Goal: Check status: Check status

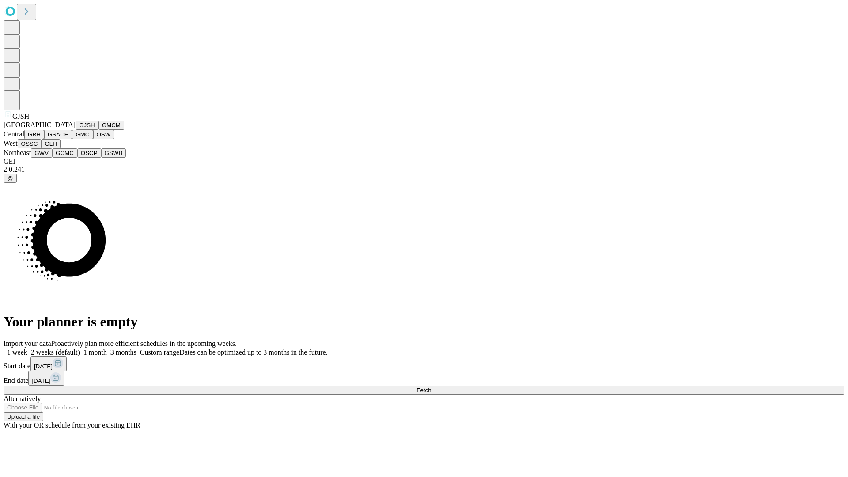
click at [75, 130] on button "GJSH" at bounding box center [86, 125] width 23 height 9
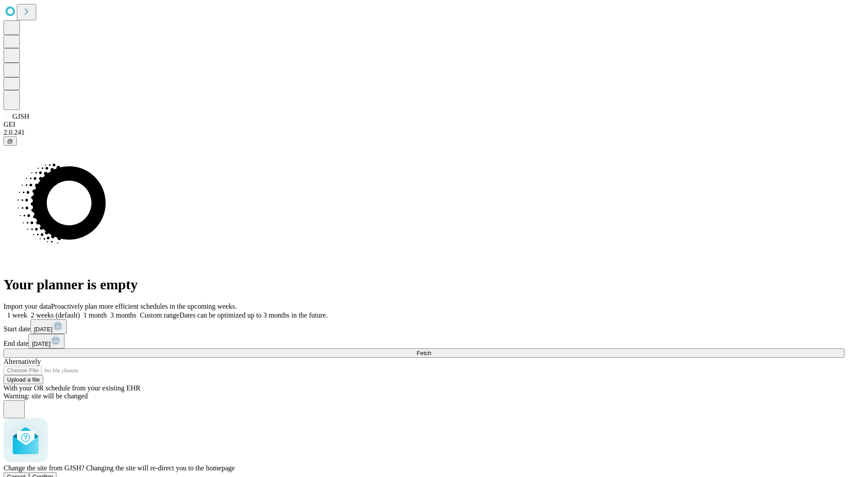
click at [53, 473] on span "Confirm" at bounding box center [43, 476] width 21 height 7
click at [27, 311] on label "1 week" at bounding box center [16, 315] width 24 height 8
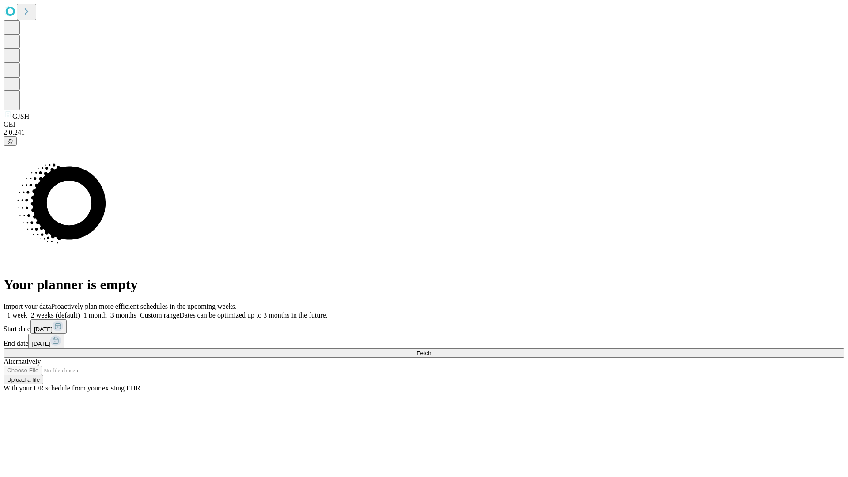
click at [431, 350] on span "Fetch" at bounding box center [423, 353] width 15 height 7
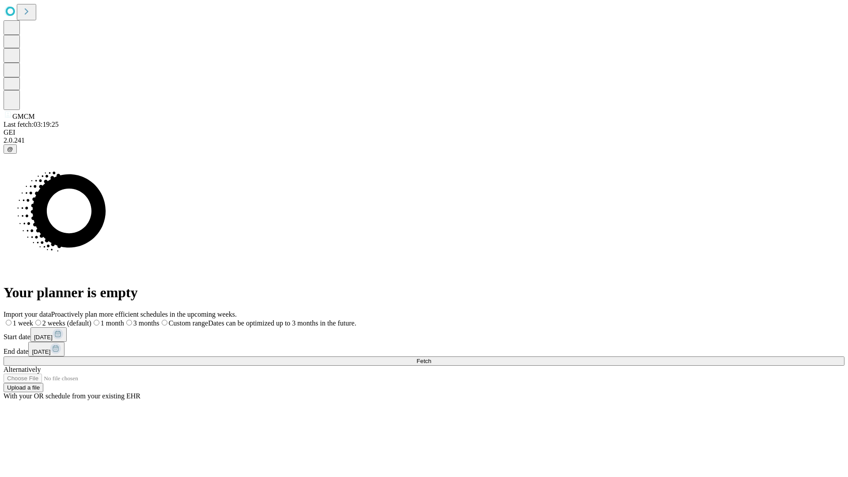
click at [33, 319] on label "1 week" at bounding box center [19, 323] width 30 height 8
click at [431, 358] on span "Fetch" at bounding box center [423, 361] width 15 height 7
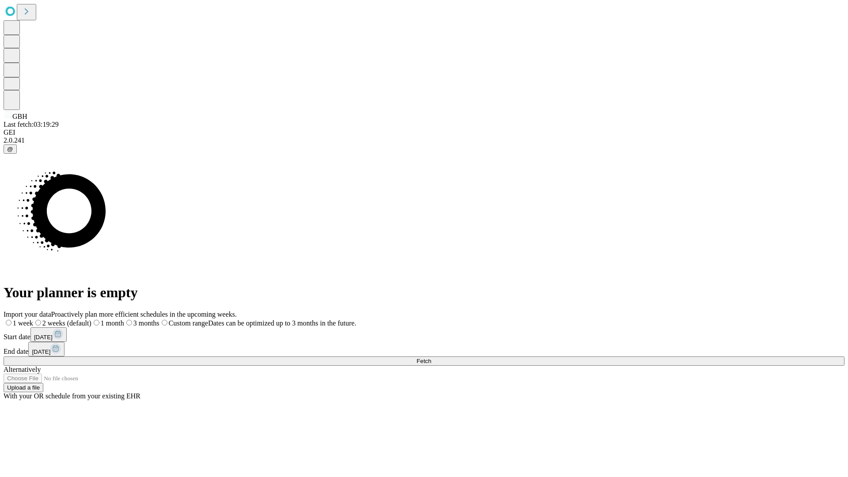
click at [33, 319] on label "1 week" at bounding box center [19, 323] width 30 height 8
click at [431, 358] on span "Fetch" at bounding box center [423, 361] width 15 height 7
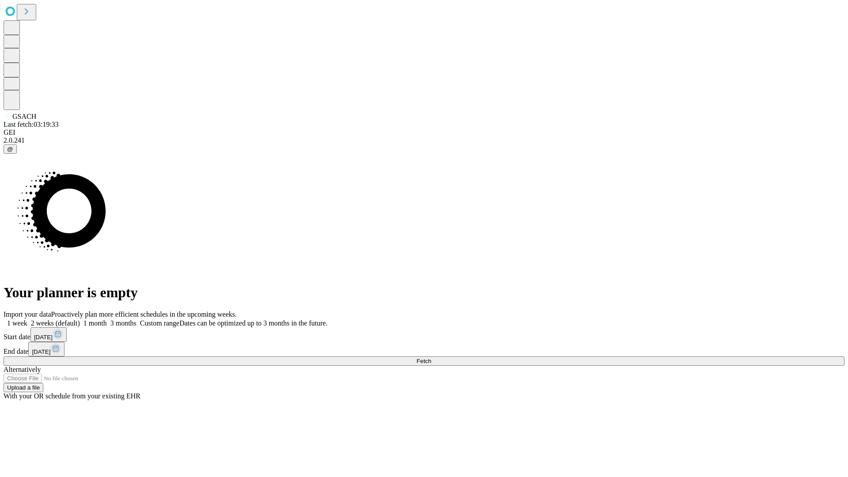
click at [27, 319] on label "1 week" at bounding box center [16, 323] width 24 height 8
click at [431, 358] on span "Fetch" at bounding box center [423, 361] width 15 height 7
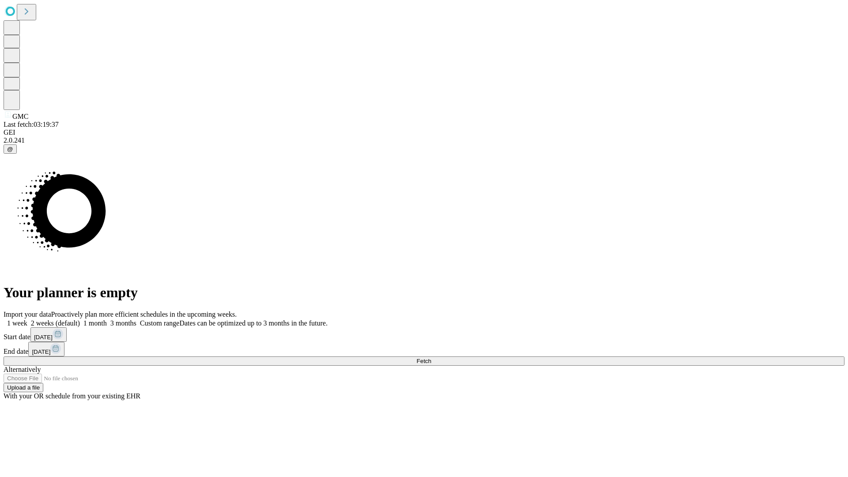
click at [27, 319] on label "1 week" at bounding box center [16, 323] width 24 height 8
click at [431, 358] on span "Fetch" at bounding box center [423, 361] width 15 height 7
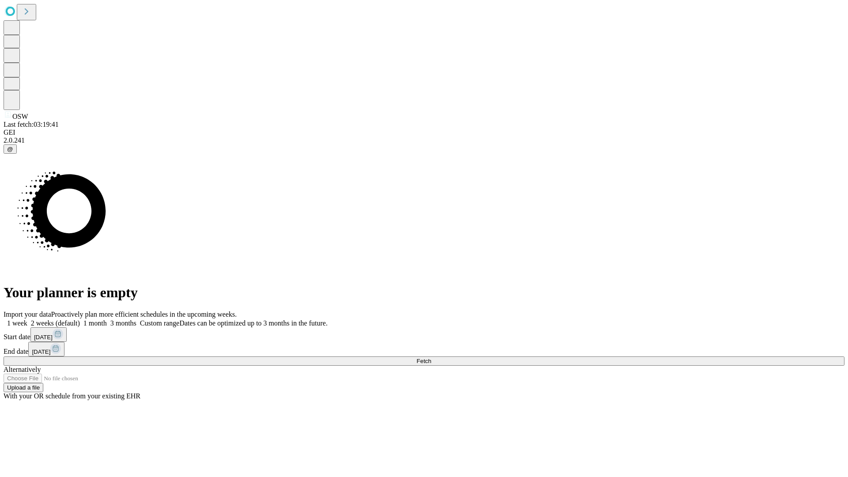
click at [431, 358] on span "Fetch" at bounding box center [423, 361] width 15 height 7
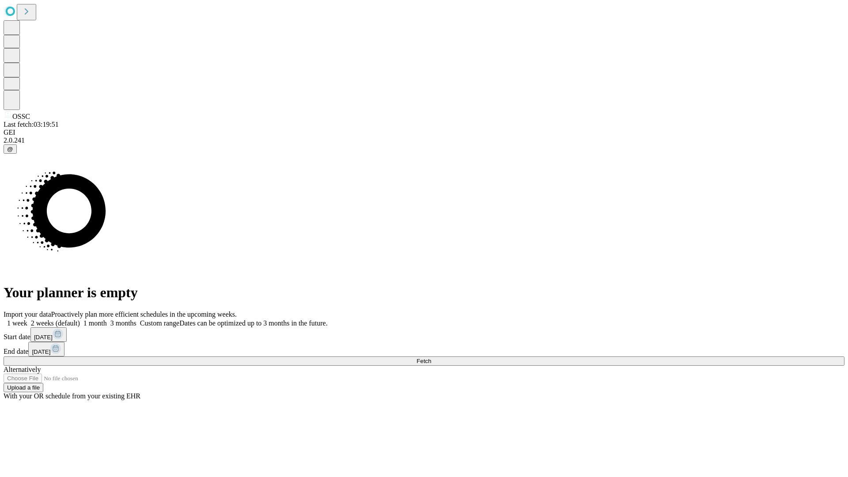
click at [27, 319] on label "1 week" at bounding box center [16, 323] width 24 height 8
click at [431, 358] on span "Fetch" at bounding box center [423, 361] width 15 height 7
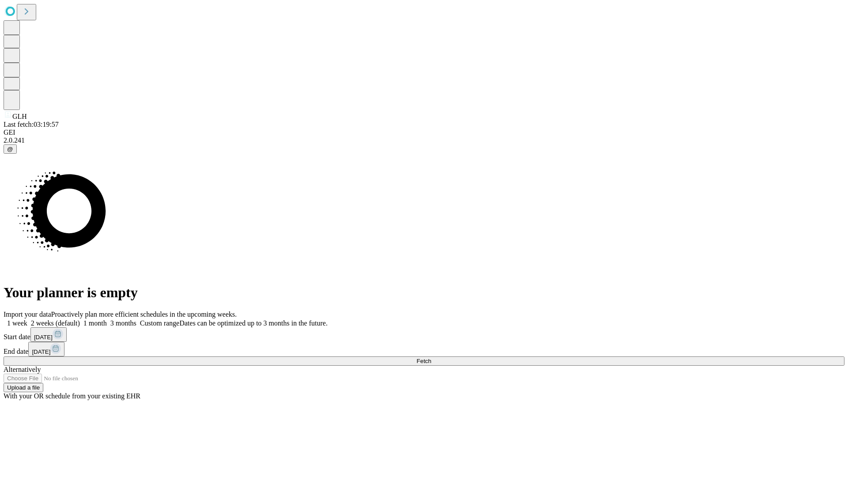
click at [27, 319] on label "1 week" at bounding box center [16, 323] width 24 height 8
click at [431, 358] on span "Fetch" at bounding box center [423, 361] width 15 height 7
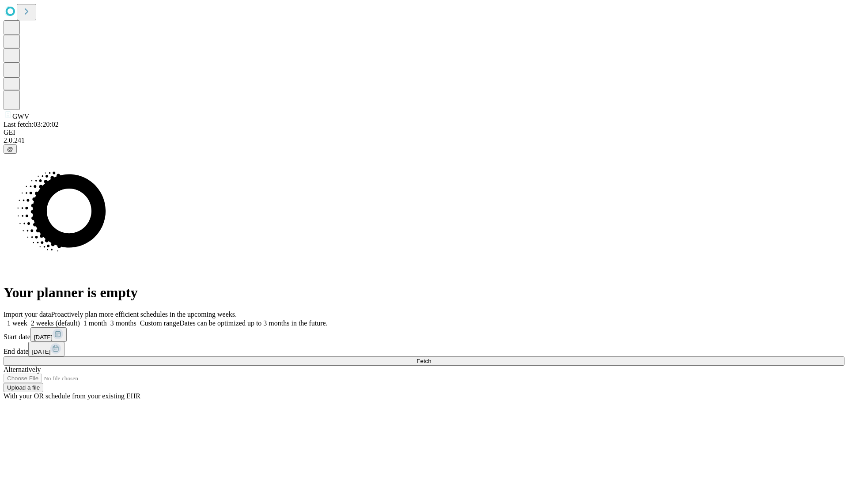
click at [431, 358] on span "Fetch" at bounding box center [423, 361] width 15 height 7
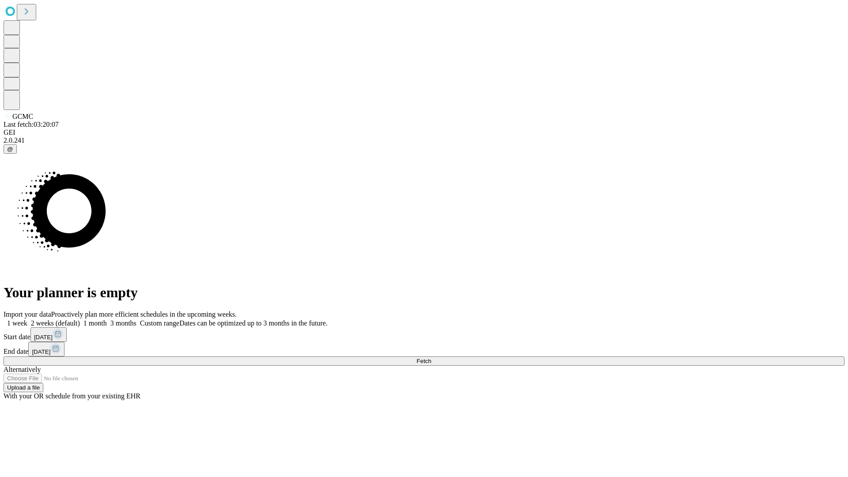
click at [27, 319] on label "1 week" at bounding box center [16, 323] width 24 height 8
click at [431, 358] on span "Fetch" at bounding box center [423, 361] width 15 height 7
